Goal: Use online tool/utility: Use online tool/utility

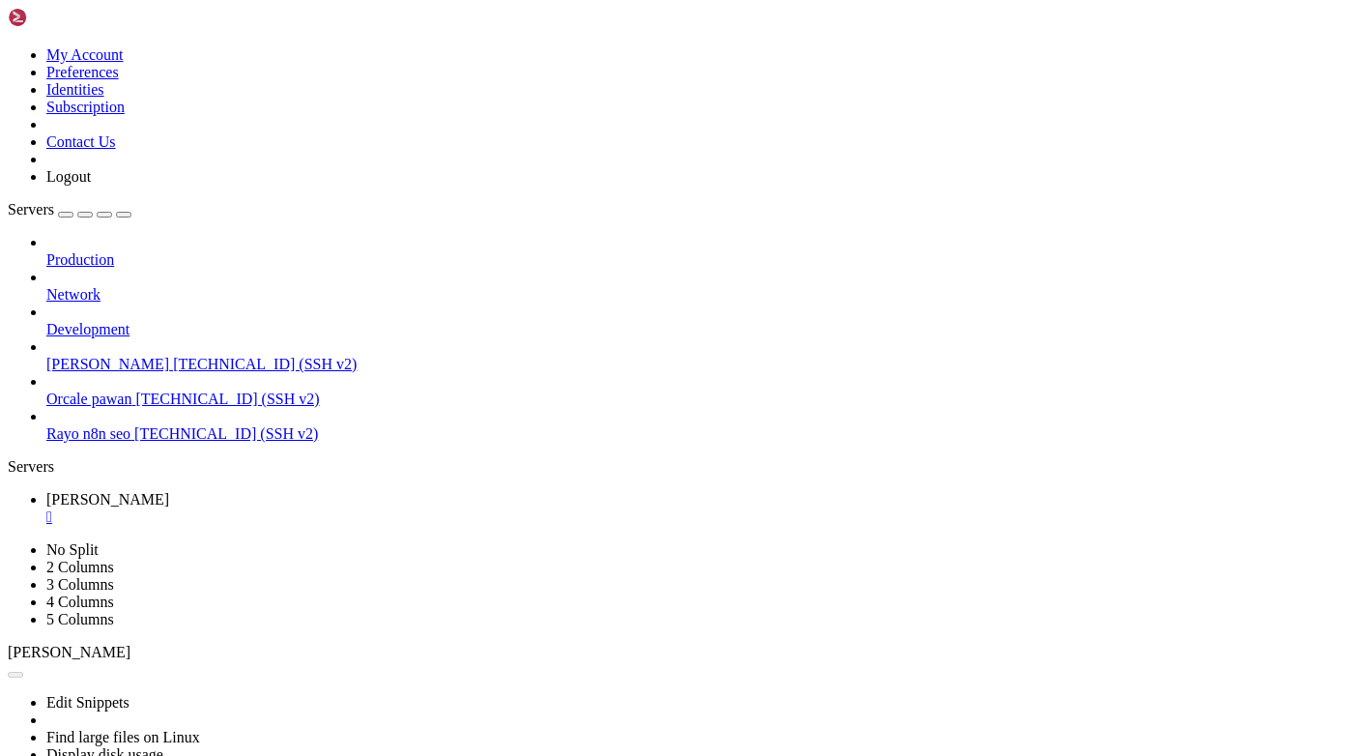
scroll to position [343137, 0]
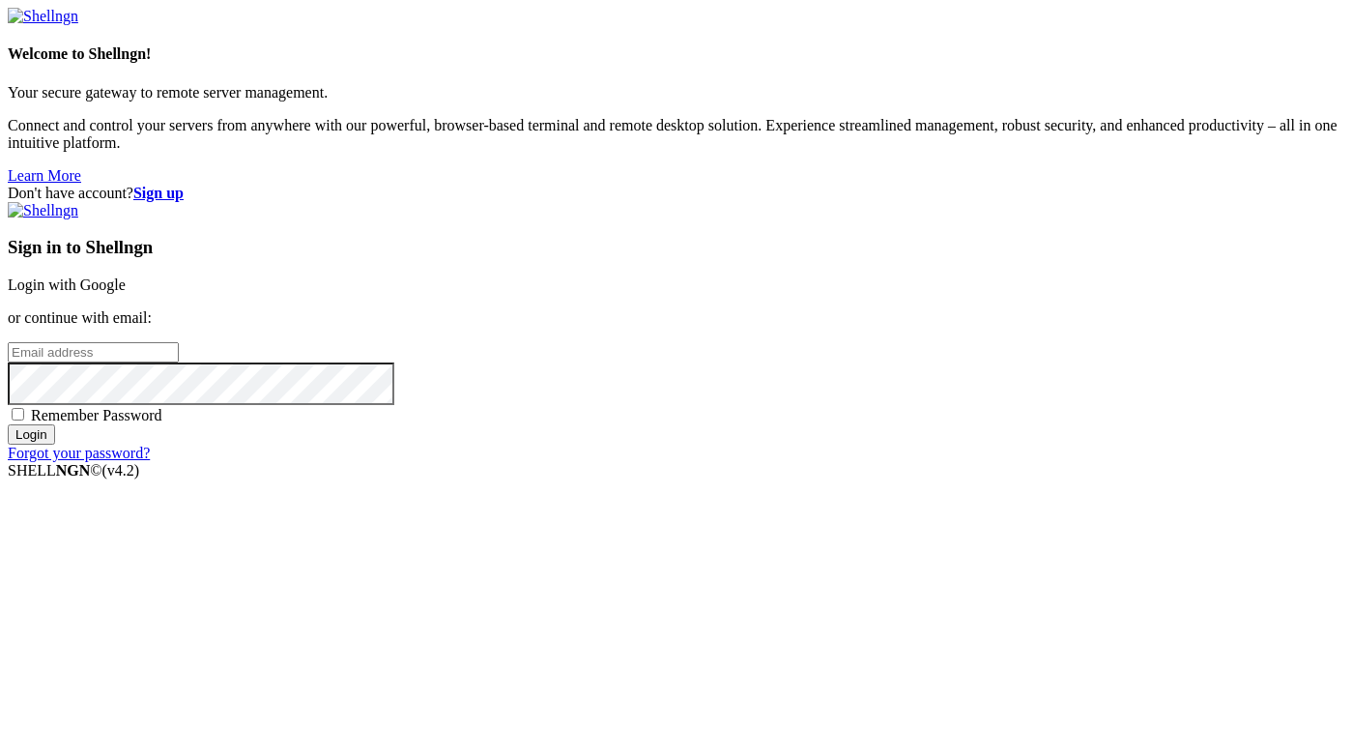
click at [126, 276] on link "Login with Google" at bounding box center [67, 284] width 118 height 16
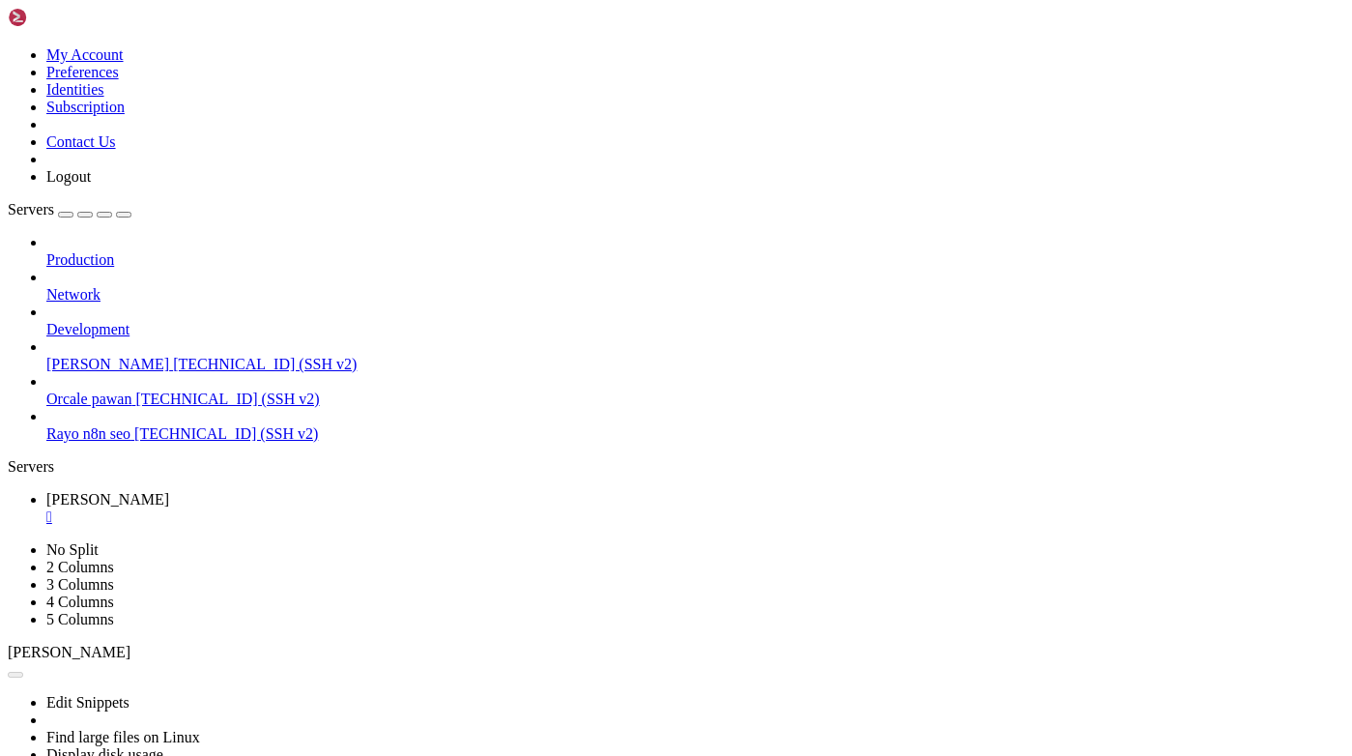
scroll to position [343137, 0]
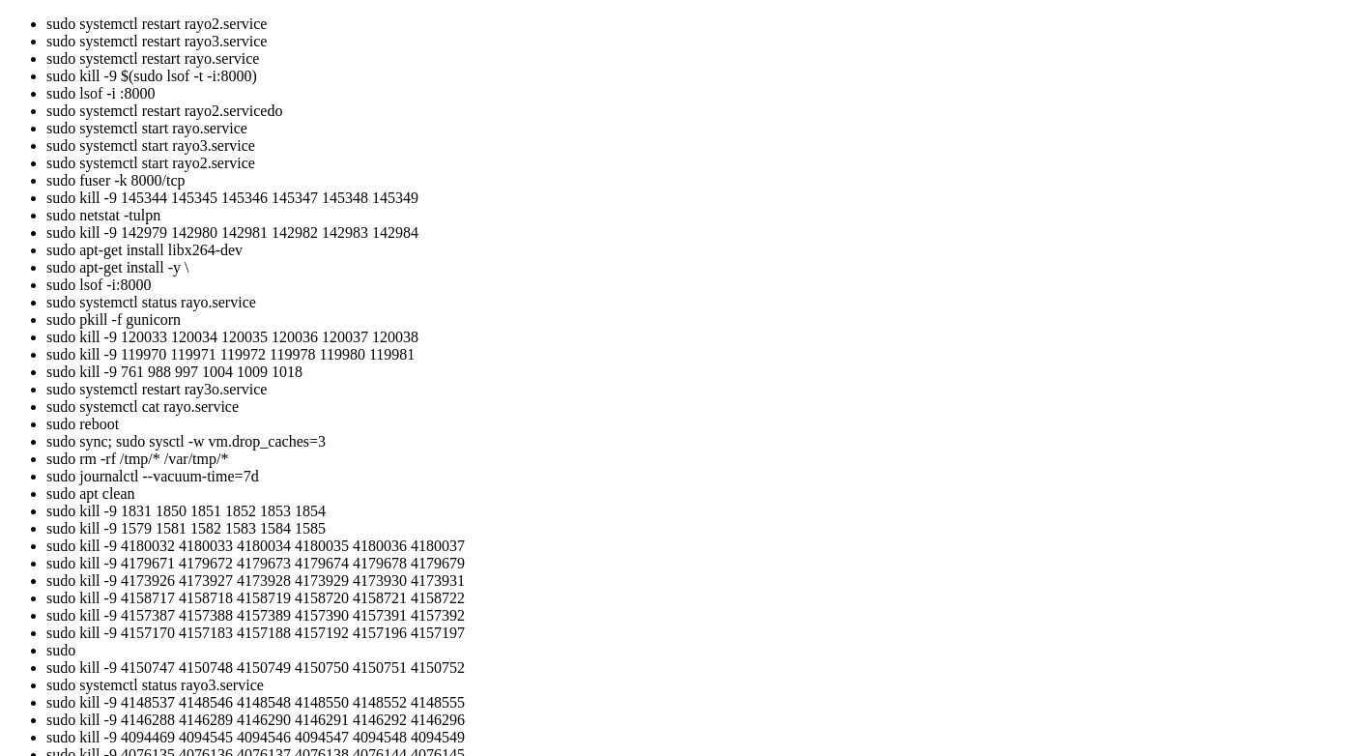
scroll to position [343459, 0]
